Goal: Task Accomplishment & Management: Complete application form

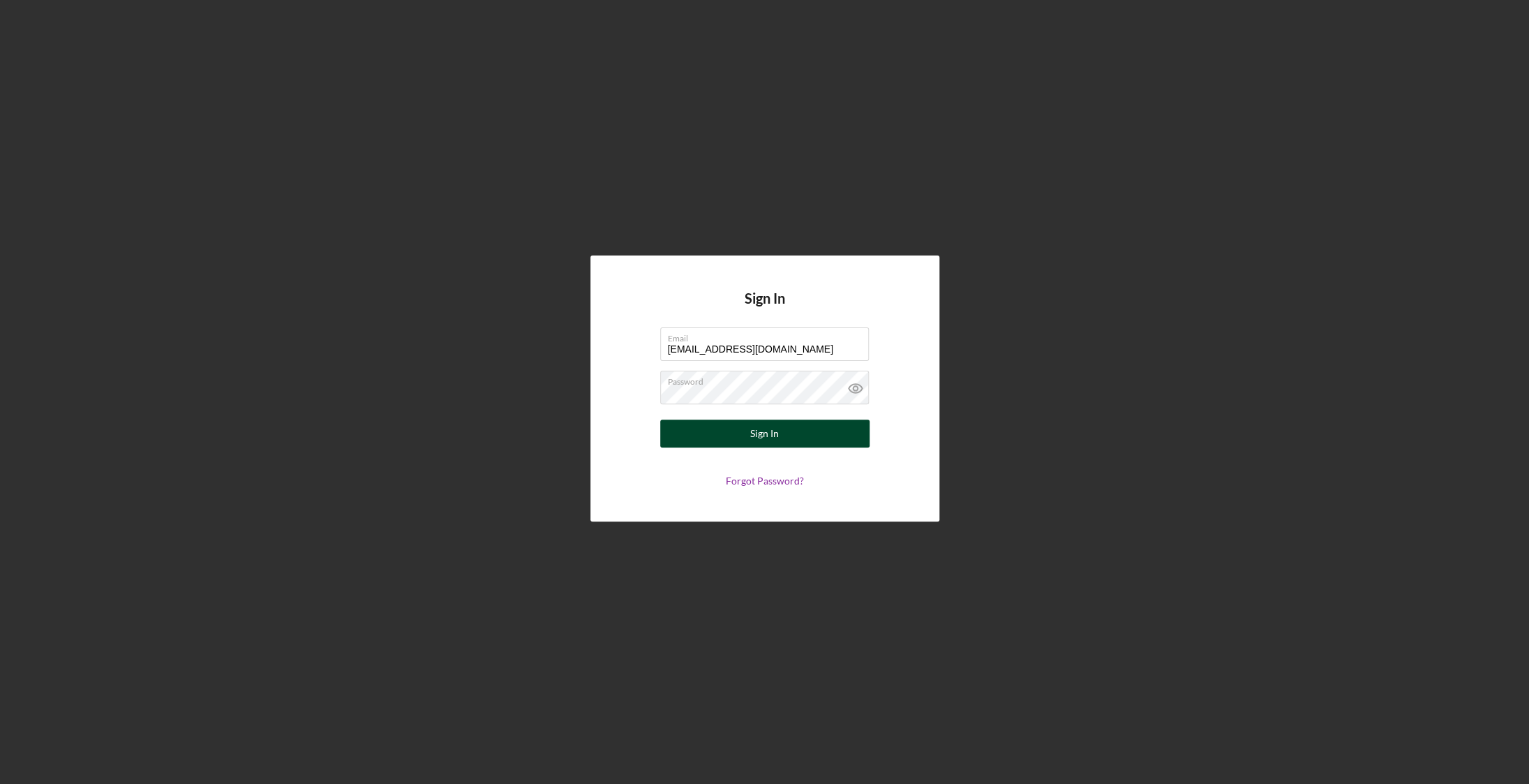
type input "[EMAIL_ADDRESS][DOMAIN_NAME]"
click at [709, 437] on button "Sign In" at bounding box center [764, 434] width 209 height 28
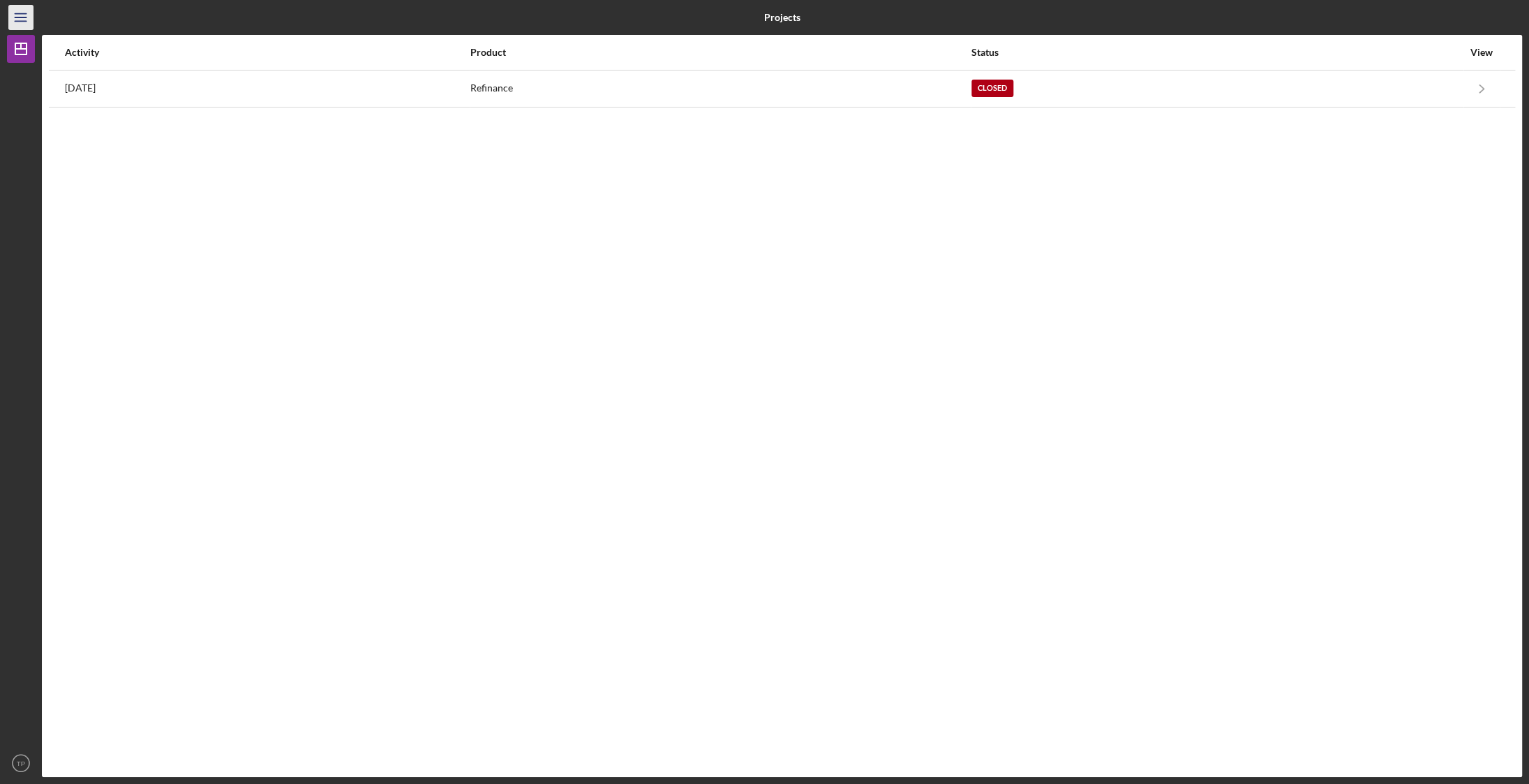
click at [15, 23] on icon "Icon/Menu" at bounding box center [21, 18] width 31 height 31
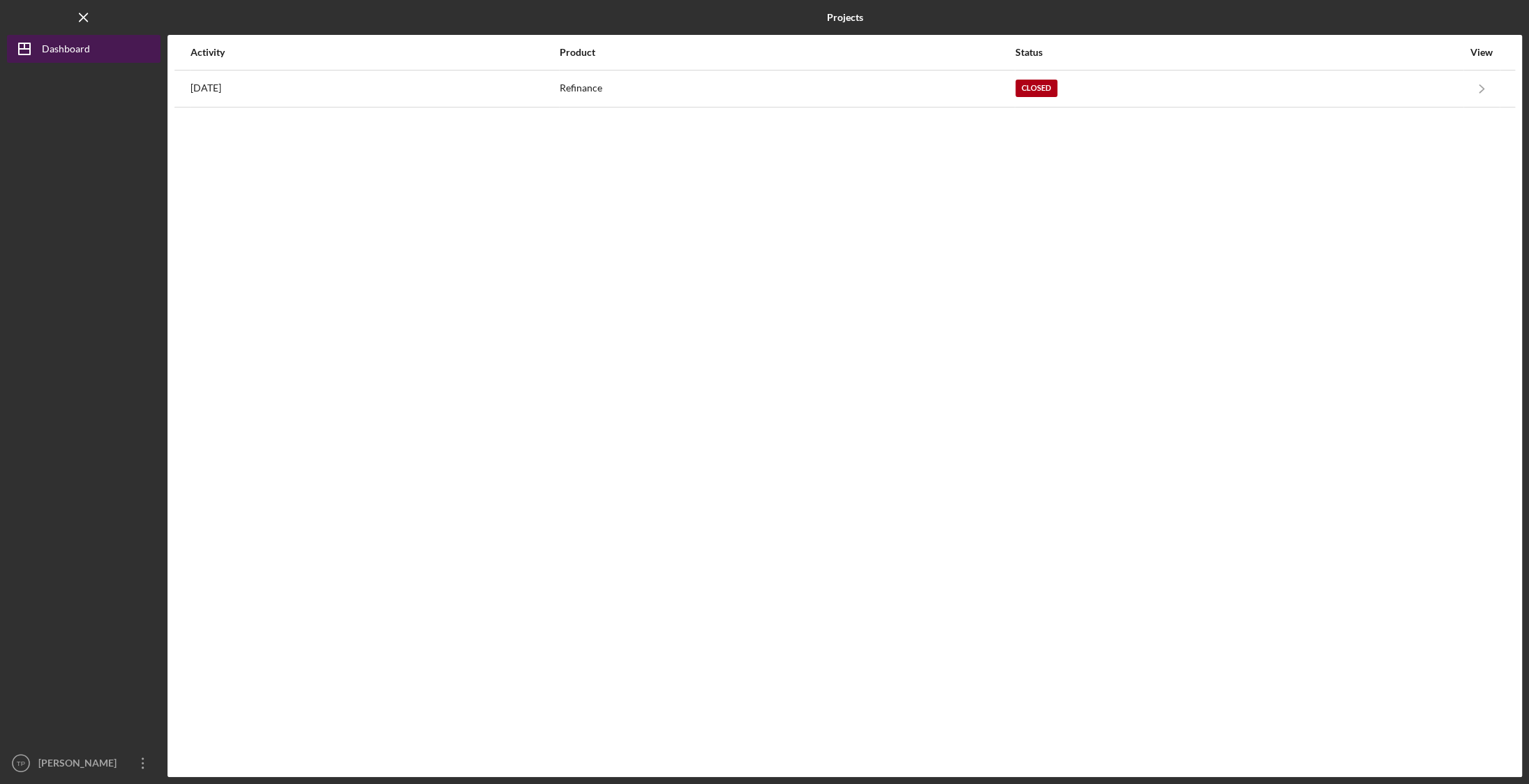
click at [87, 53] on div "Dashboard" at bounding box center [66, 51] width 48 height 31
click at [78, 21] on icon "Icon/Menu Close" at bounding box center [84, 18] width 31 height 31
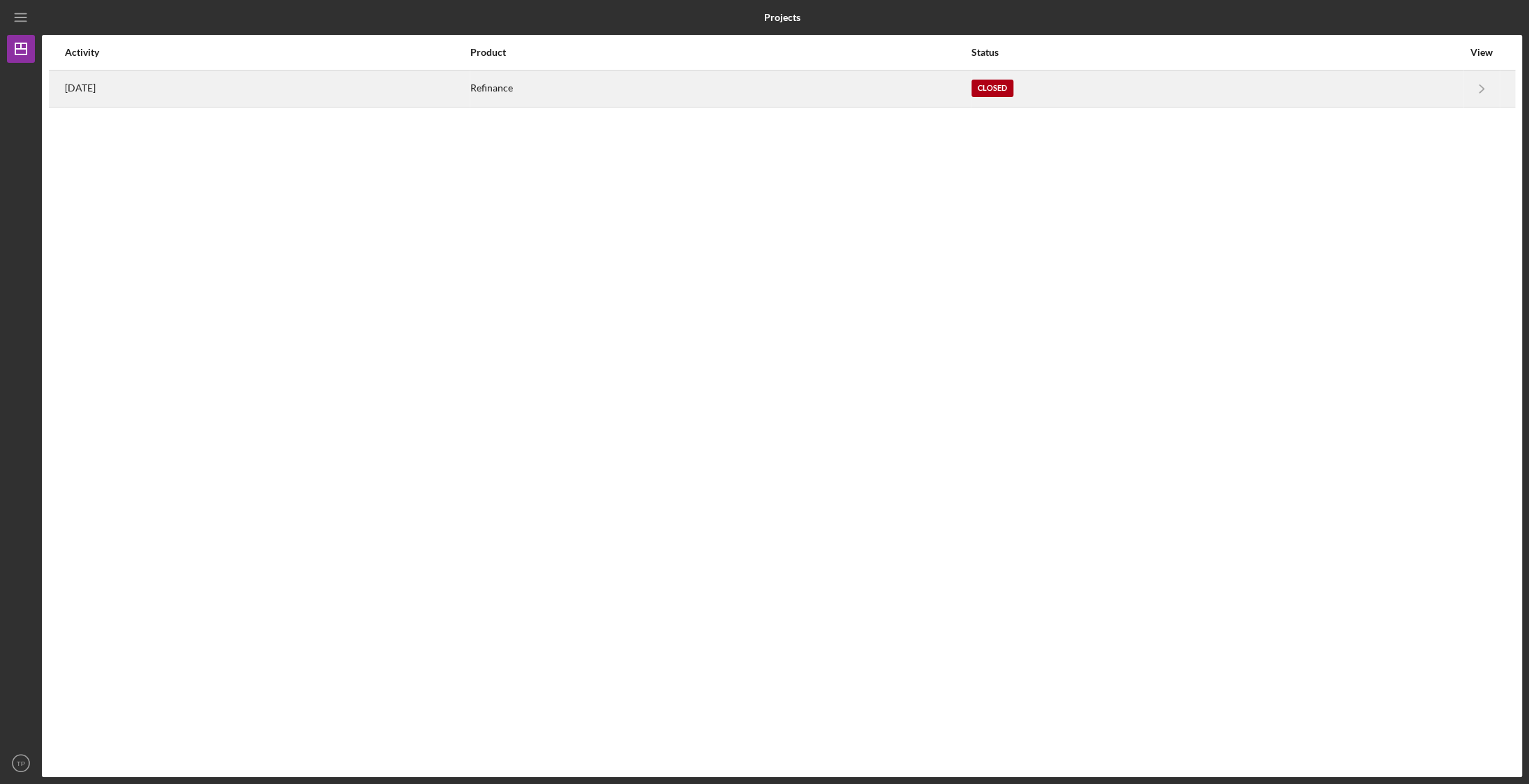
click at [85, 85] on time "[DATE]" at bounding box center [80, 88] width 30 height 11
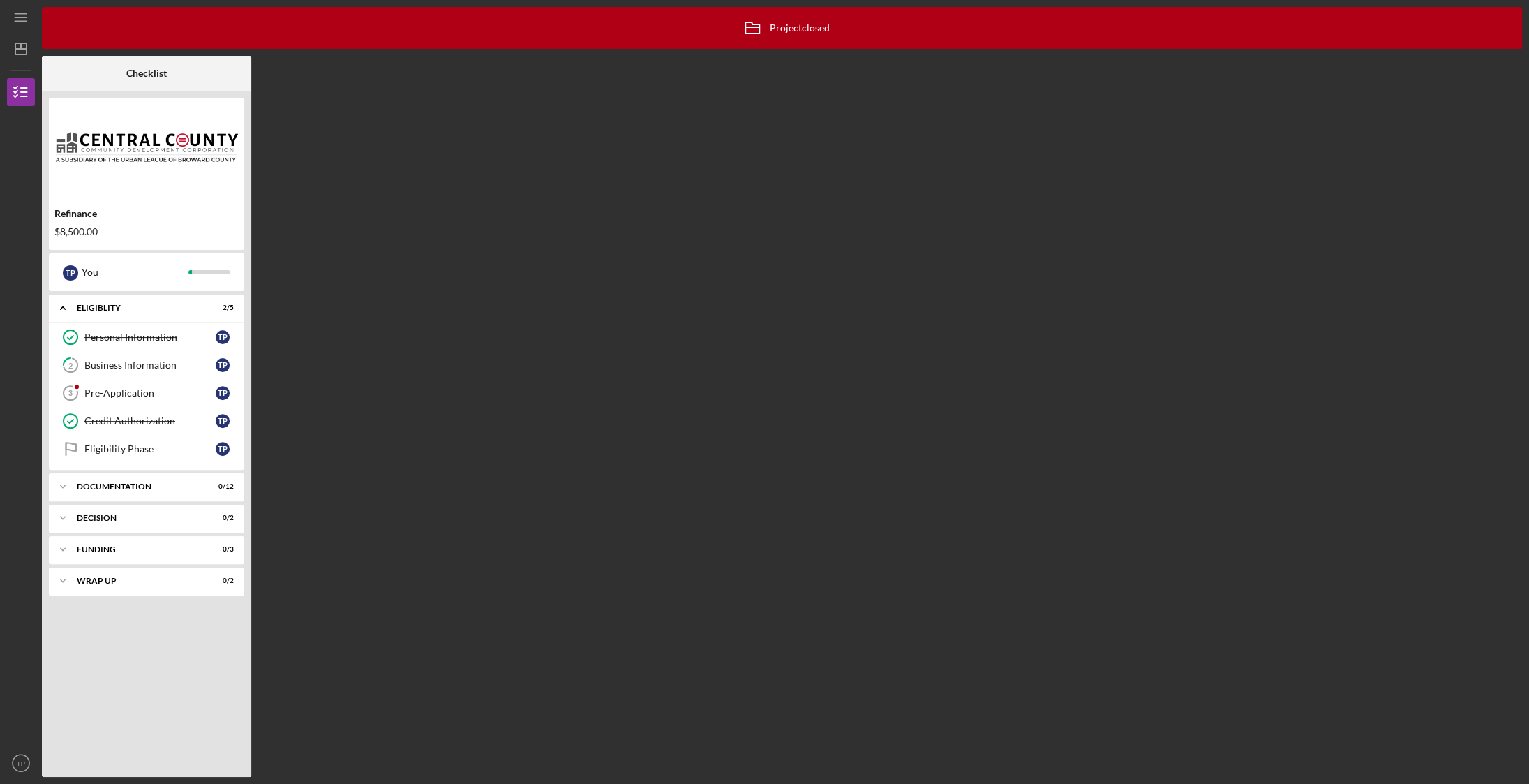
click at [89, 215] on div "Refinance" at bounding box center [147, 214] width 184 height 11
click at [140, 151] on img at bounding box center [147, 146] width 195 height 83
click at [155, 495] on div "Icon/Expander Documentation 0 / 12" at bounding box center [147, 487] width 195 height 28
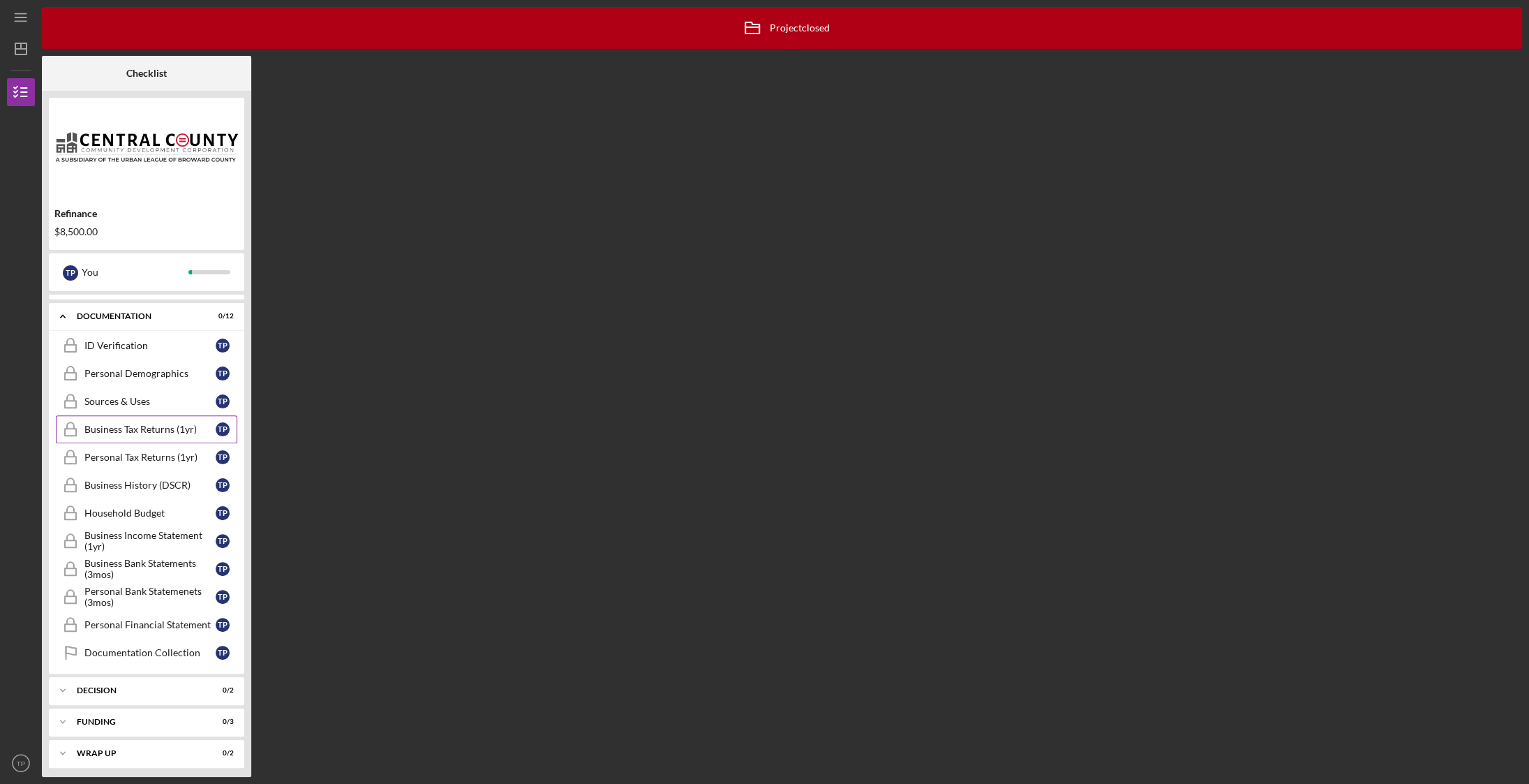
scroll to position [176, 0]
click at [101, 689] on div "Decision" at bounding box center [151, 685] width 150 height 9
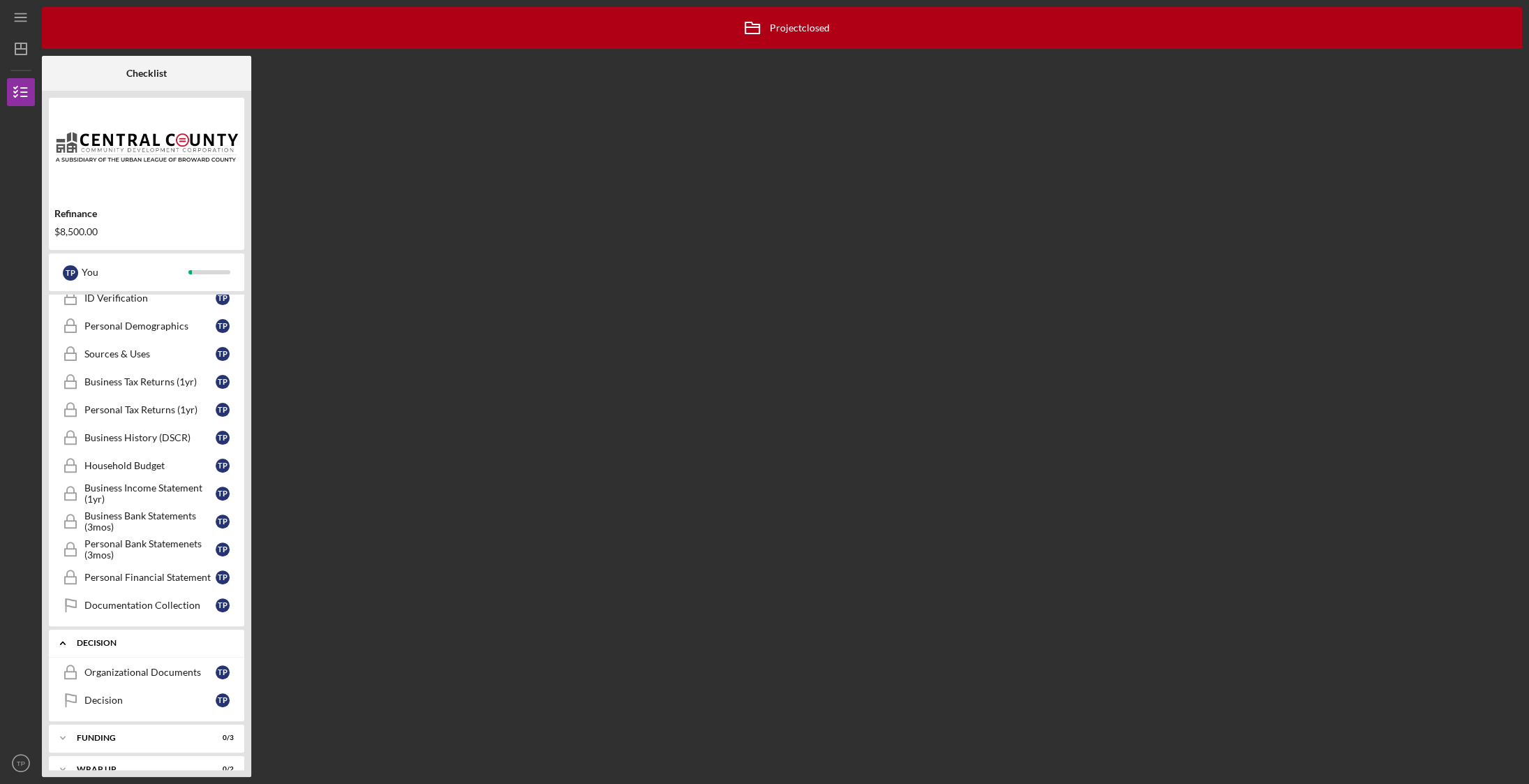
scroll to position [239, 0]
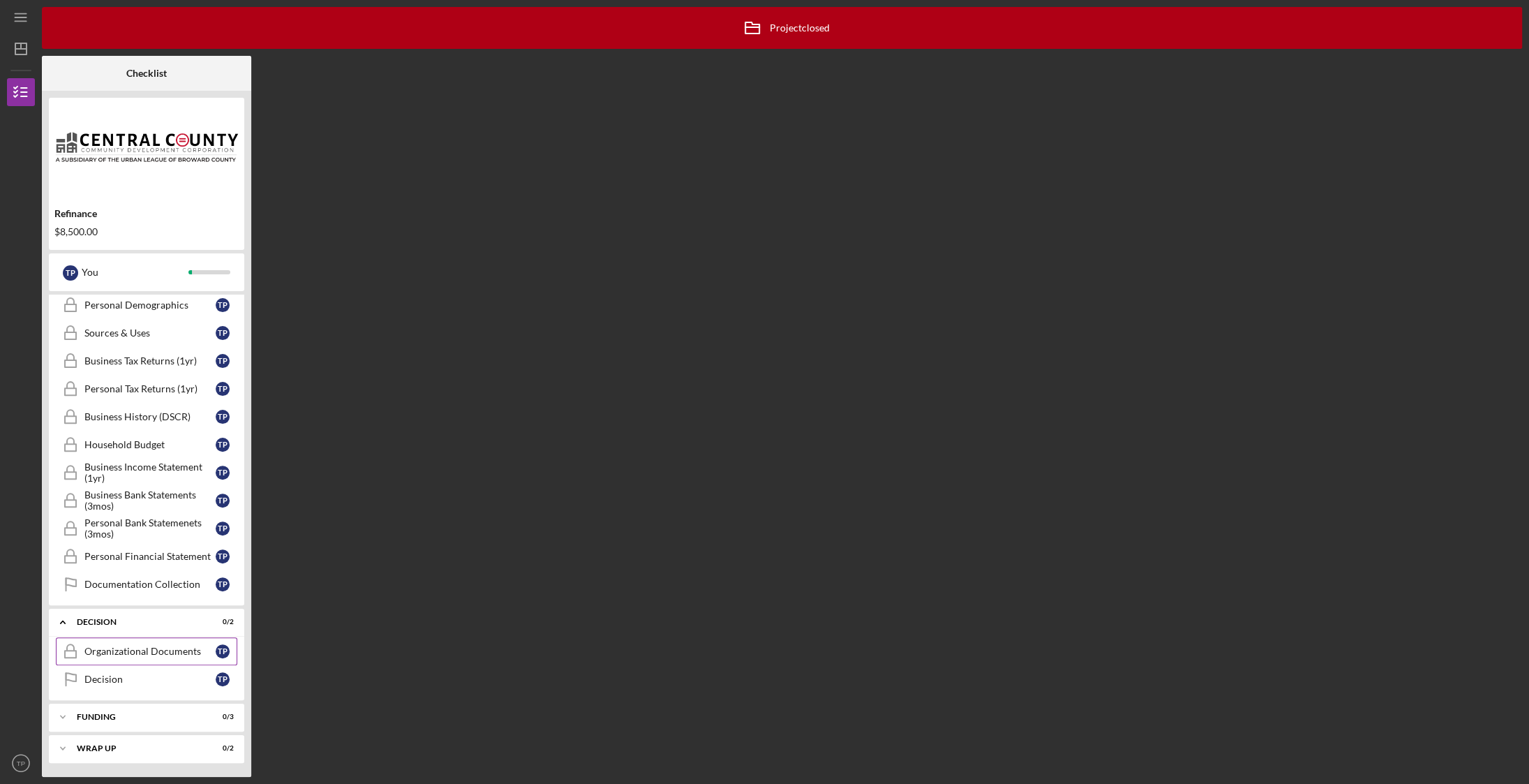
click at [148, 654] on div "Organizational Documents" at bounding box center [150, 651] width 131 height 11
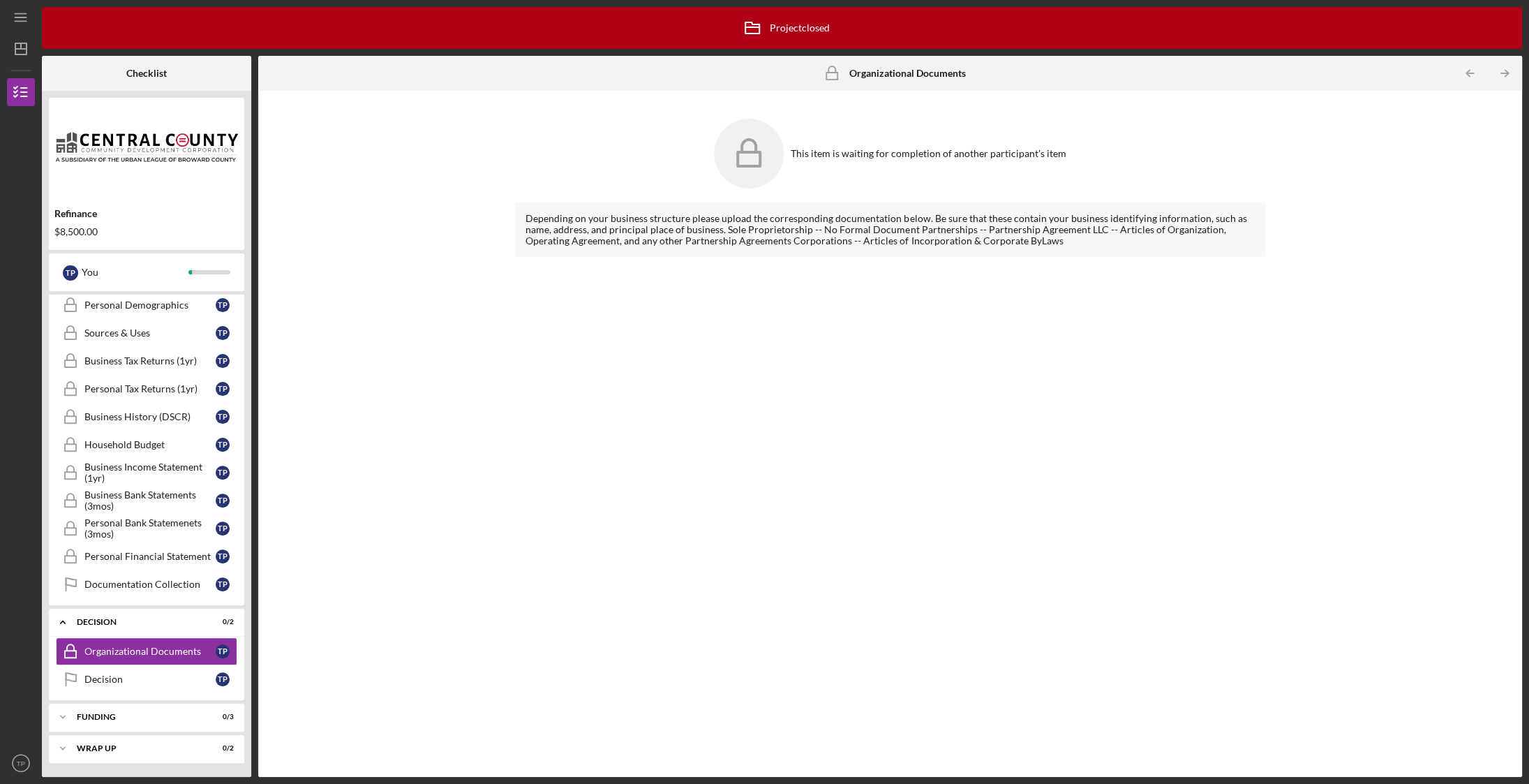
click at [533, 247] on div "Depending on your business structure please upload the corresponding documentat…" at bounding box center [890, 229] width 729 height 34
click at [94, 156] on img at bounding box center [147, 146] width 195 height 83
